Goal: Task Accomplishment & Management: Manage account settings

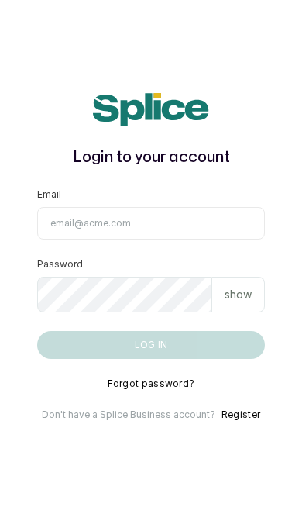
type input "lovedive948@gmail.com"
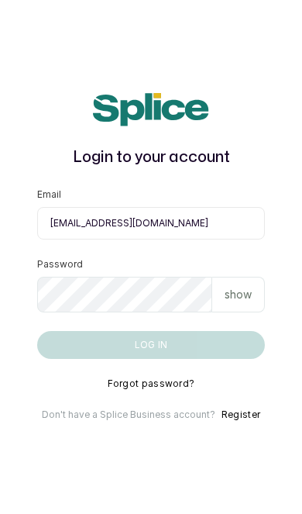
click at [150, 359] on button "Log in" at bounding box center [151, 345] width 228 height 28
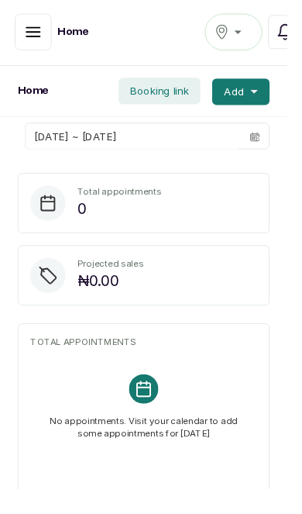
click at [33, 29] on icon "button" at bounding box center [35, 33] width 14 height 9
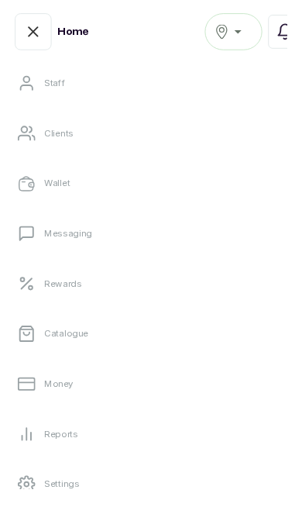
scroll to position [197, 0]
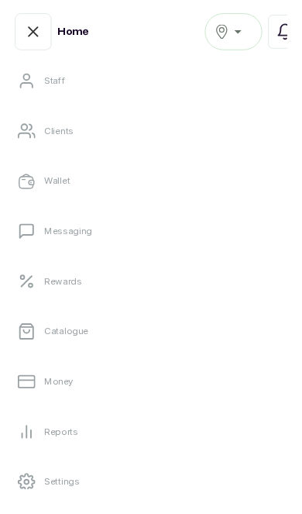
click at [160, 356] on link "Catalogue" at bounding box center [150, 348] width 277 height 43
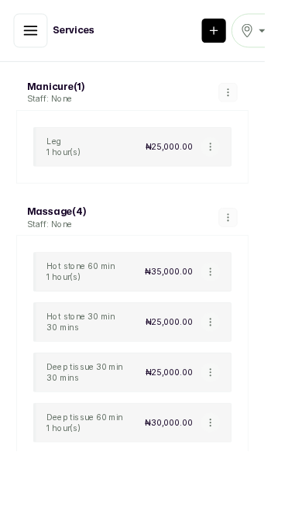
scroll to position [632, 0]
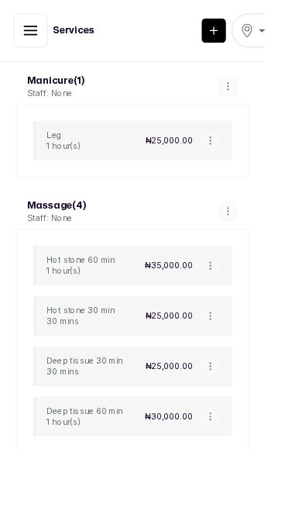
click at [245, 299] on icon "button" at bounding box center [240, 303] width 11 height 11
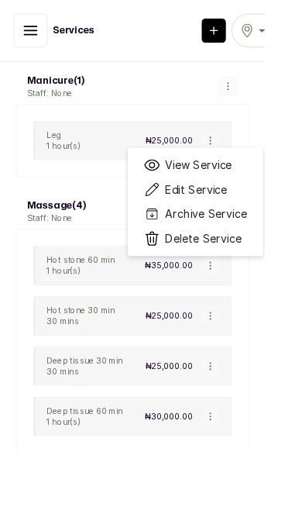
scroll to position [2, 0]
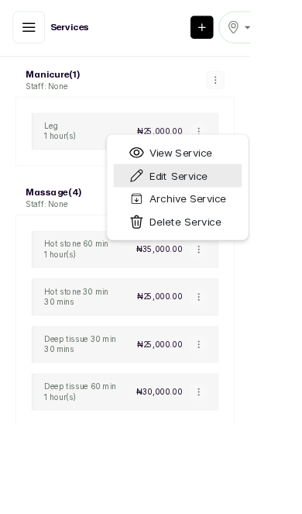
click at [236, 212] on span "Edit Service" at bounding box center [216, 211] width 71 height 19
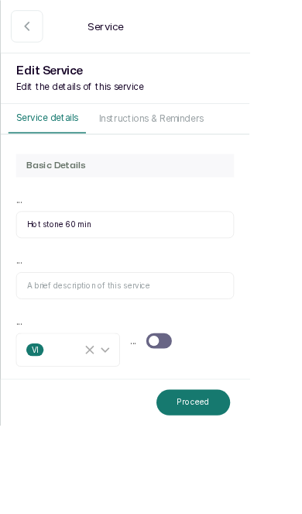
select select "fixed"
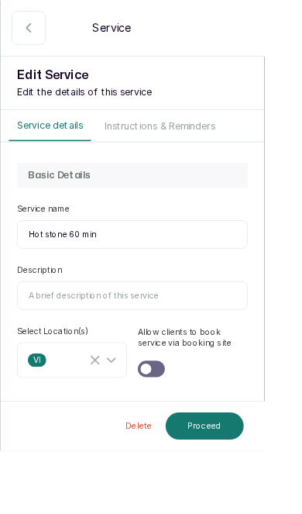
click at [277, 501] on button "Proceed" at bounding box center [233, 485] width 89 height 31
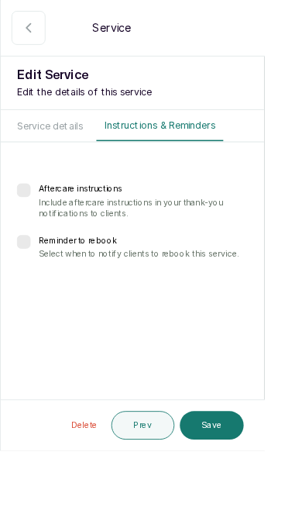
click at [36, 270] on div "Reminder to rebook Select when to notify clients to rebook this service." at bounding box center [151, 282] width 264 height 28
click at [23, 283] on label at bounding box center [27, 276] width 16 height 16
click at [71, 321] on input "text" at bounding box center [65, 321] width 16 height 12
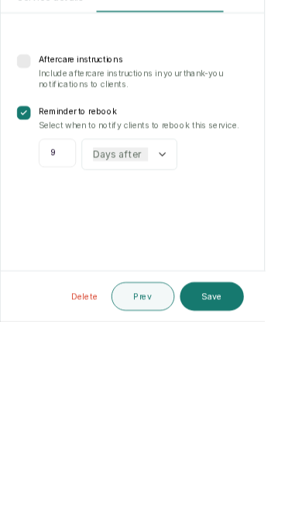
type input "9"
click at [244, 236] on div "Aftercare instructions Include aftercare instructions in your thank-you notific…" at bounding box center [151, 275] width 301 height 225
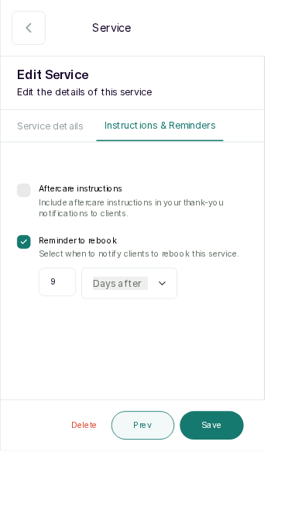
click at [175, 319] on div "Days after Weeks after" at bounding box center [147, 323] width 109 height 36
click at [173, 320] on div "Days after Weeks after" at bounding box center [147, 323] width 109 height 36
click at [181, 328] on div "Days after Weeks after" at bounding box center [147, 323] width 109 height 36
click at [160, 325] on select "Days after Weeks after" at bounding box center [137, 323] width 63 height 16
click at [278, 501] on button "Save" at bounding box center [241, 485] width 73 height 33
